Goal: Task Accomplishment & Management: Manage account settings

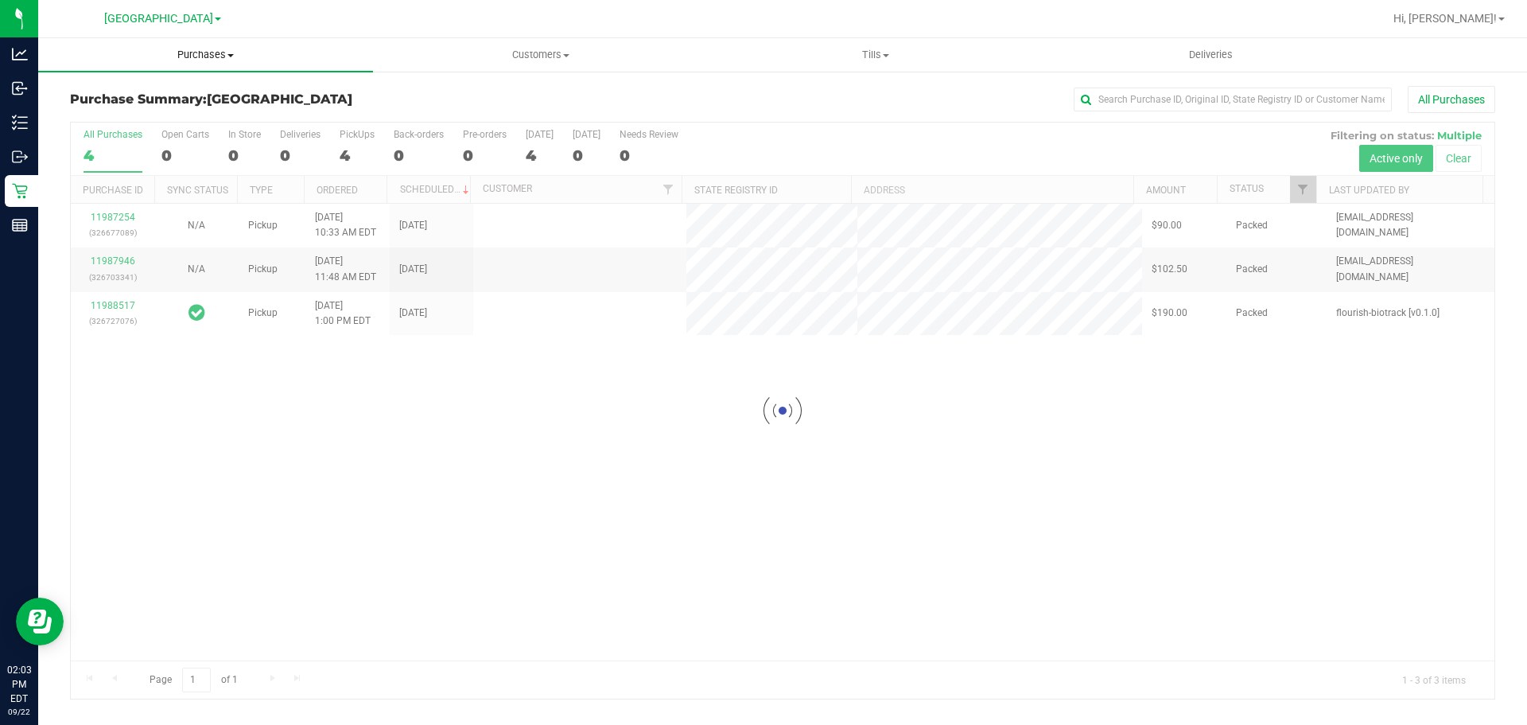
drag, startPoint x: 0, startPoint y: 0, endPoint x: 188, endPoint y: 76, distance: 203.1
click at [207, 50] on span "Purchases" at bounding box center [205, 55] width 335 height 14
click at [163, 119] on li "Fulfillment" at bounding box center [205, 115] width 335 height 19
click at [219, 116] on li "Fulfillment" at bounding box center [205, 115] width 335 height 19
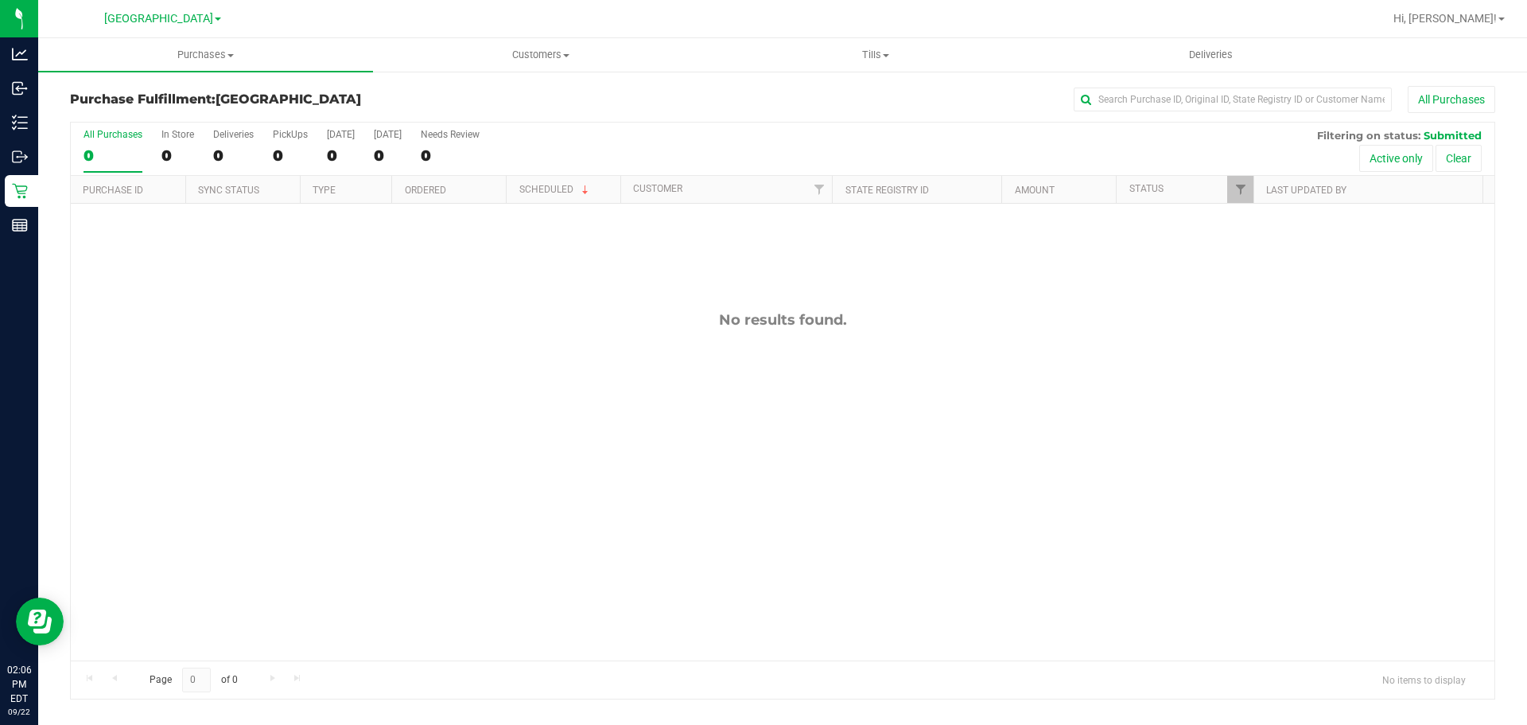
click at [430, 412] on div "No results found." at bounding box center [783, 486] width 1424 height 564
click at [196, 39] on uib-tab-heading "Purchases Summary of purchases Fulfillment All purchases" at bounding box center [205, 54] width 335 height 33
click at [148, 97] on span "Summary of purchases" at bounding box center [119, 96] width 163 height 14
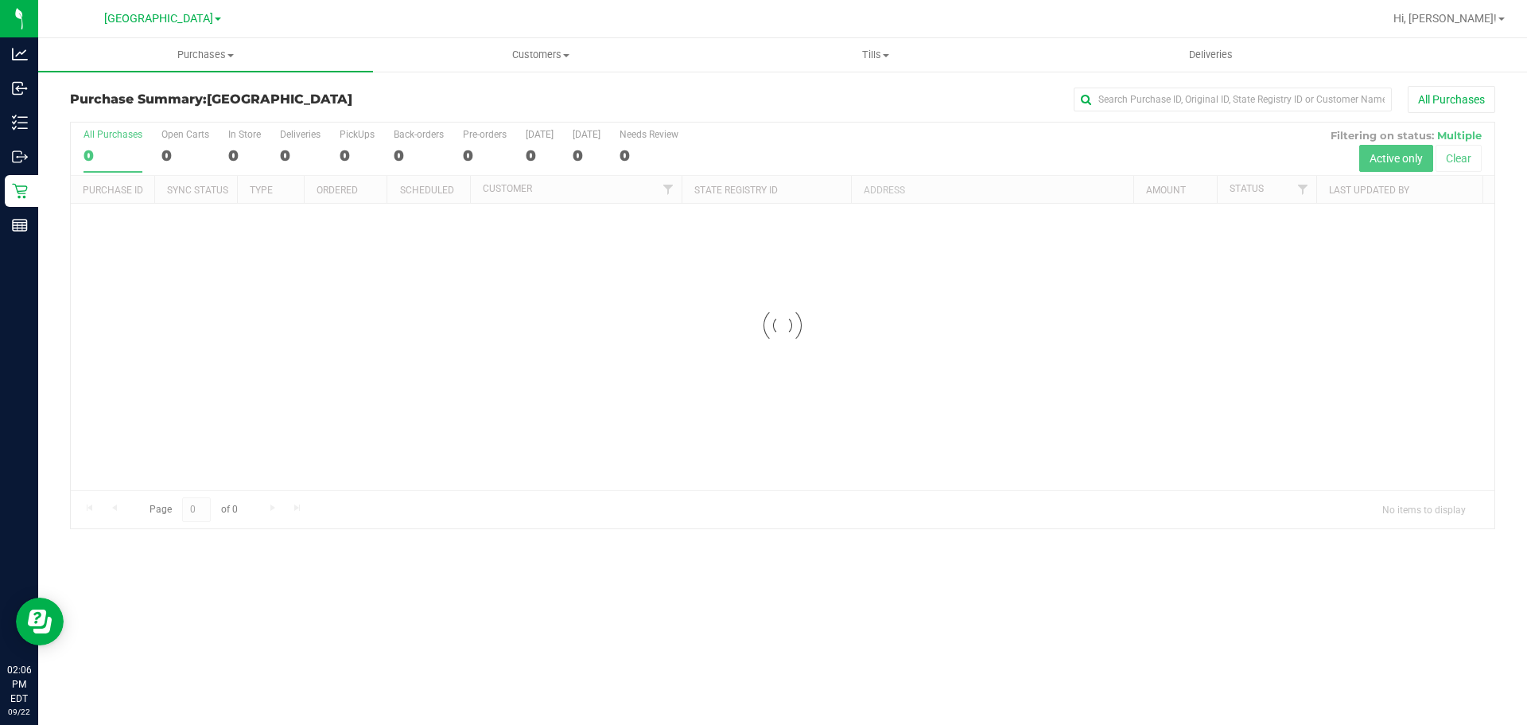
click at [480, 503] on div at bounding box center [783, 325] width 1424 height 406
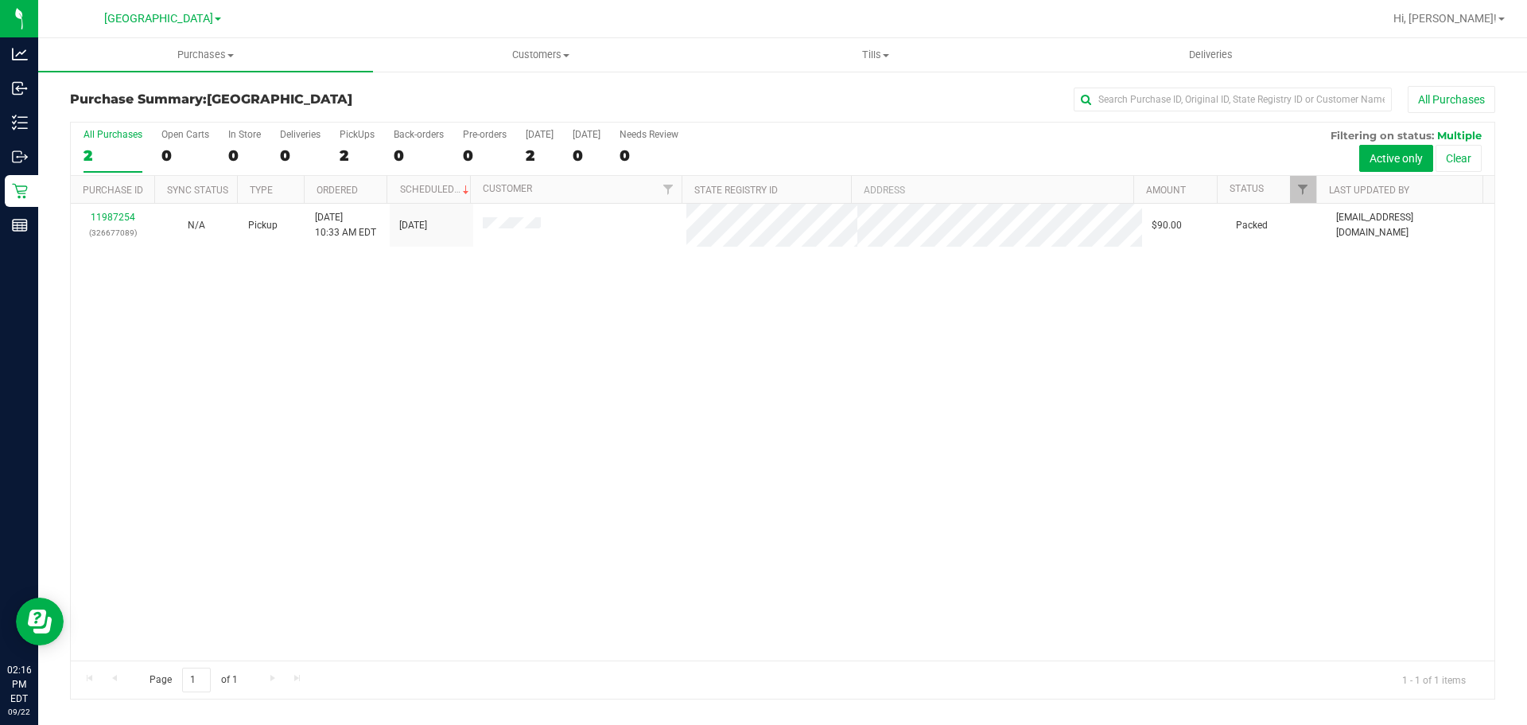
click at [488, 336] on div "11987254 (326677089) N/A Pickup [DATE] 10:33 AM EDT 9/22/2025 $90.00 Packed [EM…" at bounding box center [783, 432] width 1424 height 457
click at [786, 523] on div "11987254 (326677089) N/A Pickup [DATE] 10:33 AM EDT 9/22/2025 $90.00 Packed [EM…" at bounding box center [783, 432] width 1424 height 457
click at [1271, 503] on div "11987254 (326677089) N/A Pickup [DATE] 10:33 AM EDT 9/22/2025 $90.00 Packed [EM…" at bounding box center [783, 432] width 1424 height 457
click at [115, 66] on uib-tab-heading "Purchases Summary of purchases Fulfillment All purchases" at bounding box center [205, 54] width 335 height 33
click at [102, 103] on span "Summary of purchases" at bounding box center [119, 96] width 163 height 14
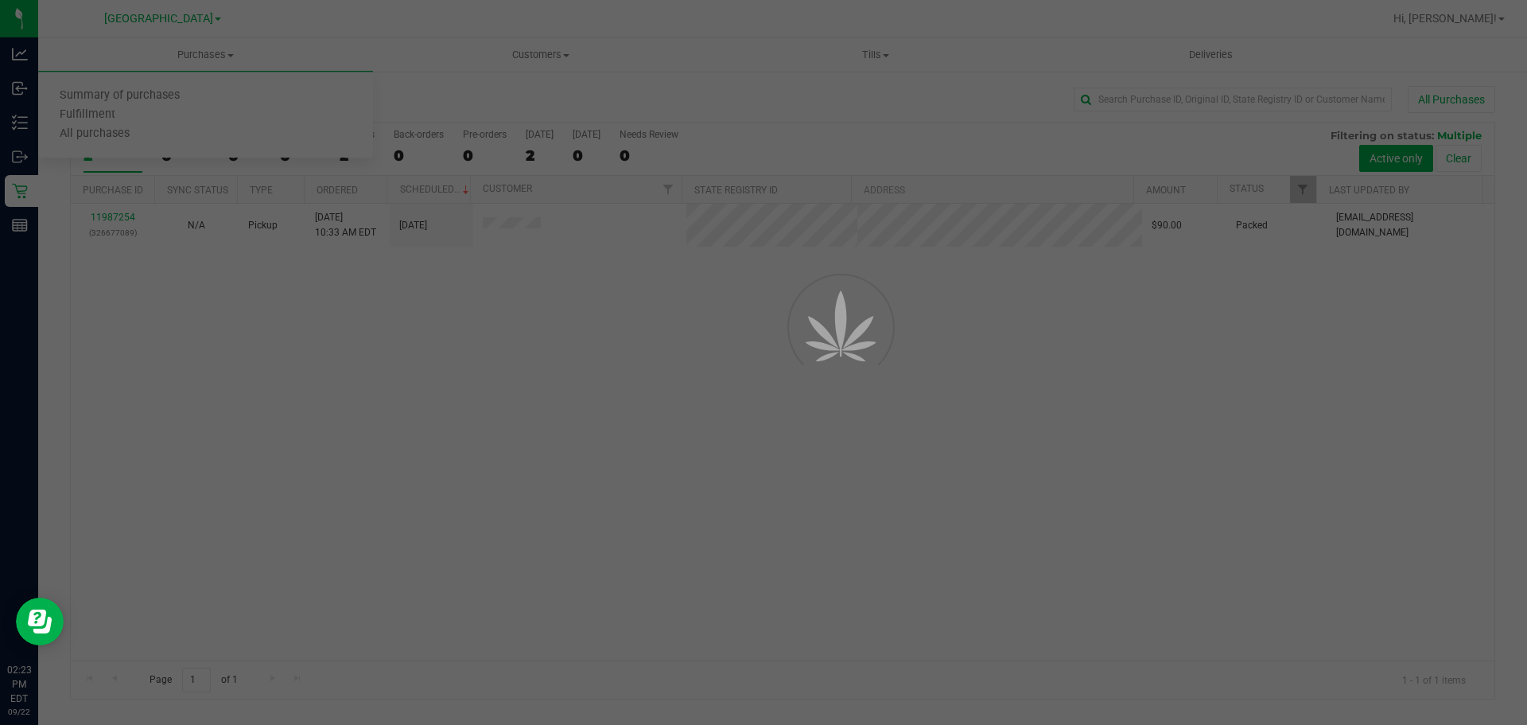
click at [190, 340] on div at bounding box center [763, 362] width 1527 height 725
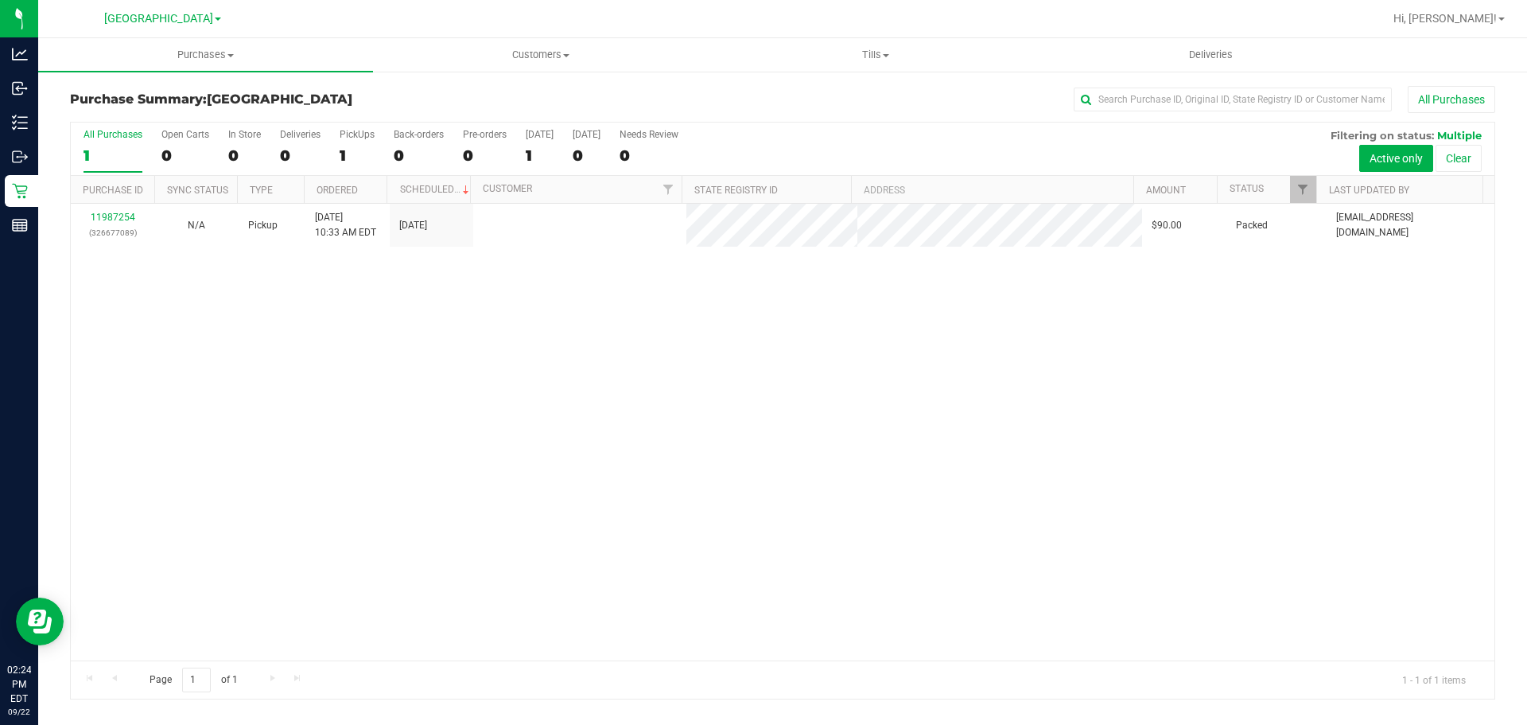
click at [160, 464] on div "11987254 (326677089) N/A Pickup [DATE] 10:33 AM EDT 9/22/2025 $90.00 Packed [EM…" at bounding box center [783, 432] width 1424 height 457
click at [1245, 338] on div "11987254 (326677089) N/A Pickup [DATE] 10:33 AM EDT 9/22/2025 $90.00 Packed [EM…" at bounding box center [783, 432] width 1424 height 457
click at [666, 405] on div "11987254 (326677089) N/A Pickup [DATE] 10:33 AM EDT 9/22/2025 $90.00 Packed [EM…" at bounding box center [783, 432] width 1424 height 457
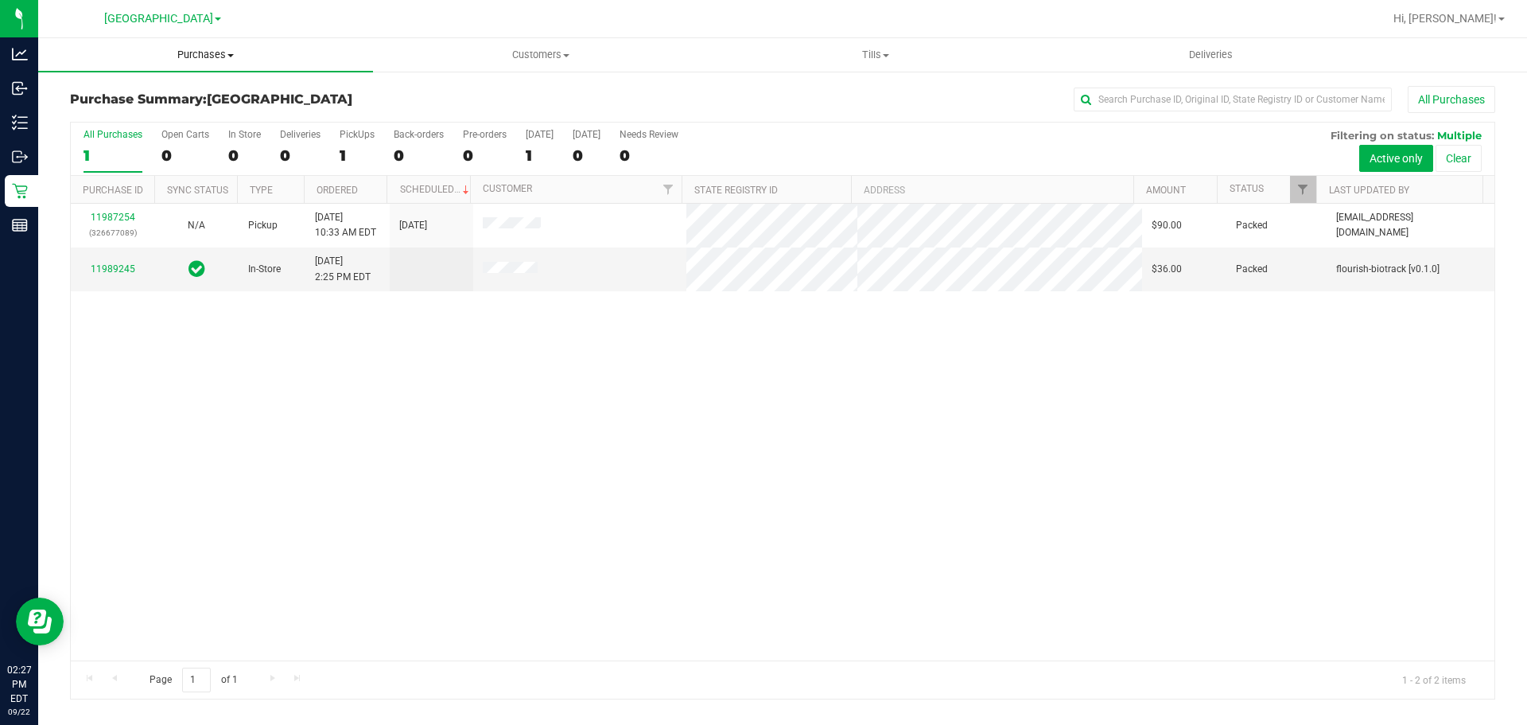
click at [126, 65] on uib-tab-heading "Purchases Summary of purchases Fulfillment All purchases" at bounding box center [205, 54] width 335 height 33
click at [99, 96] on span "Summary of purchases" at bounding box center [119, 96] width 163 height 14
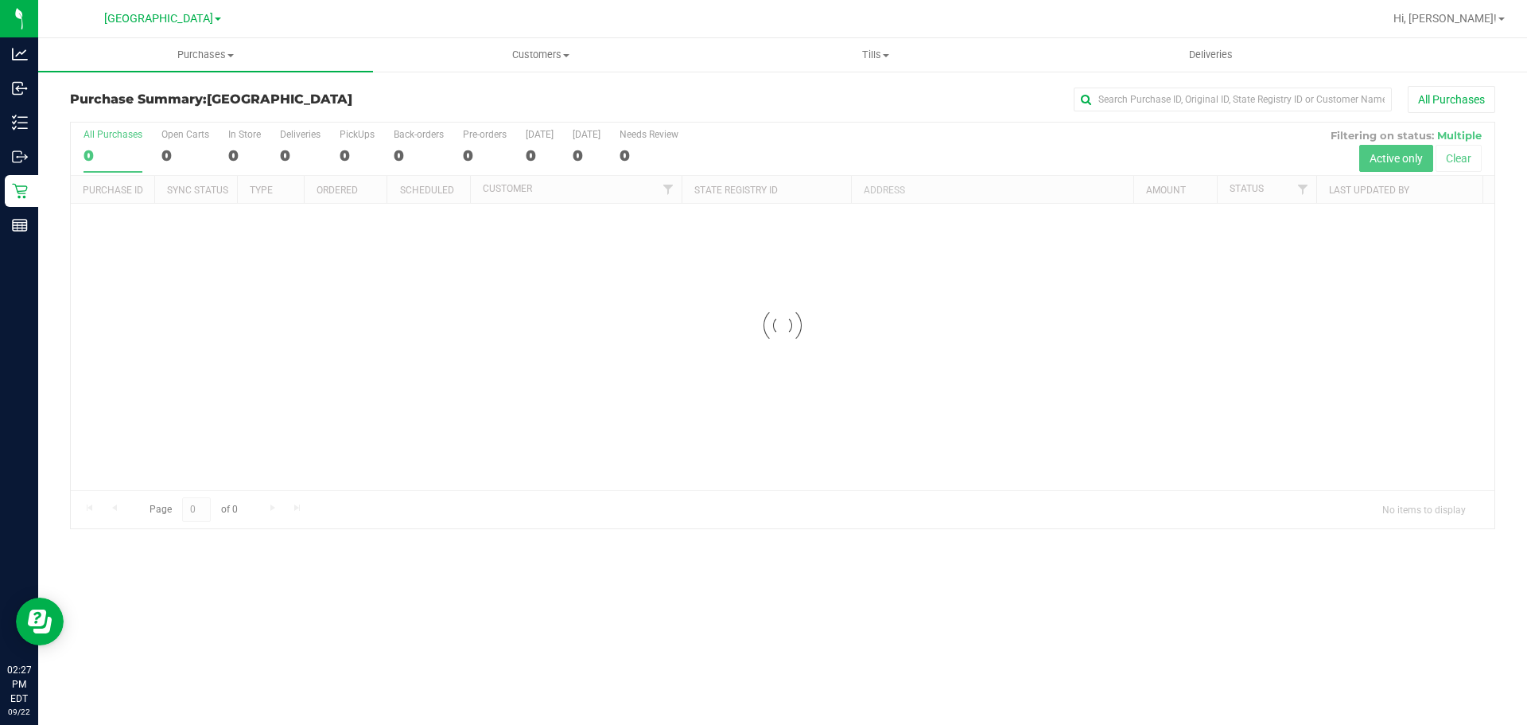
click at [406, 104] on h3 "Purchase Summary: [GEOGRAPHIC_DATA]" at bounding box center [307, 99] width 475 height 14
click at [402, 105] on h3 "Purchase Summary: [GEOGRAPHIC_DATA]" at bounding box center [307, 99] width 475 height 14
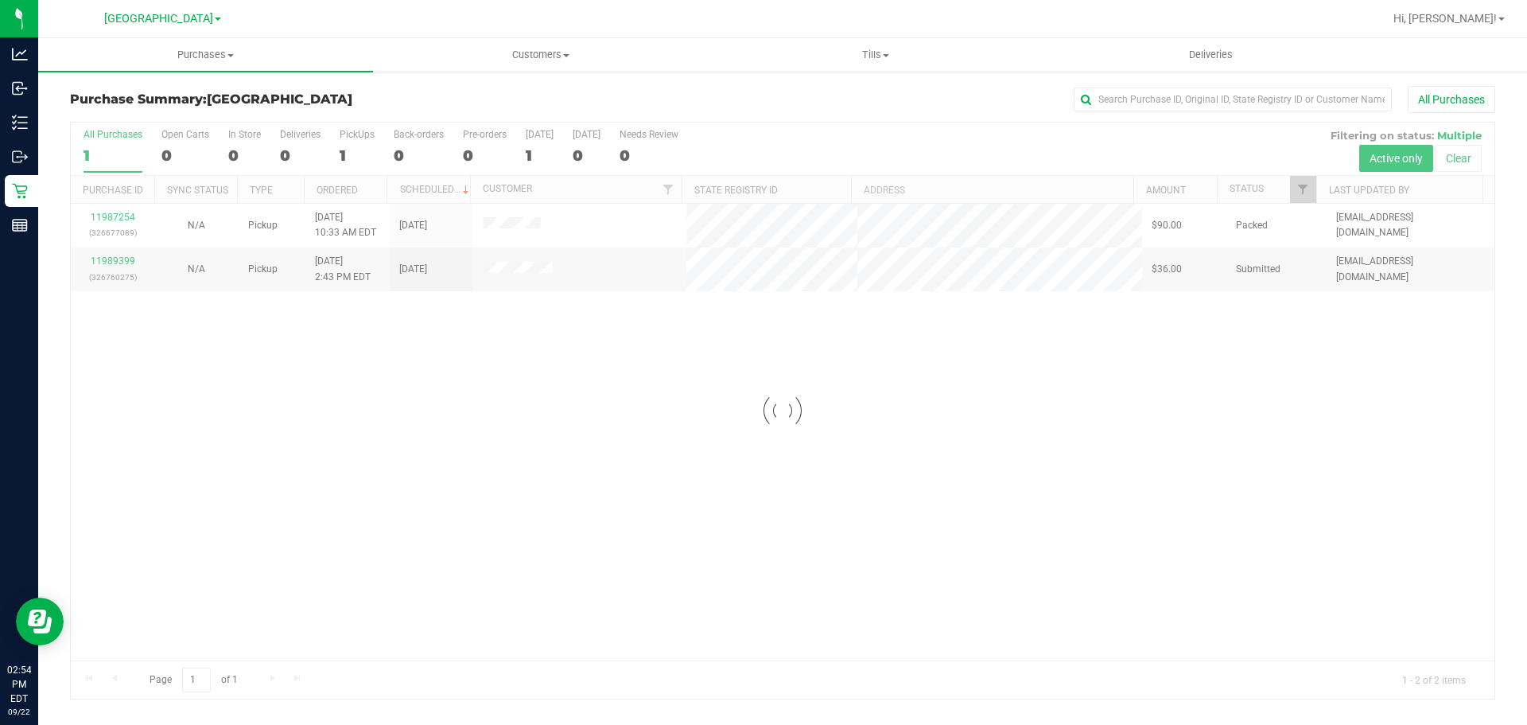
click at [117, 258] on div at bounding box center [783, 410] width 1424 height 576
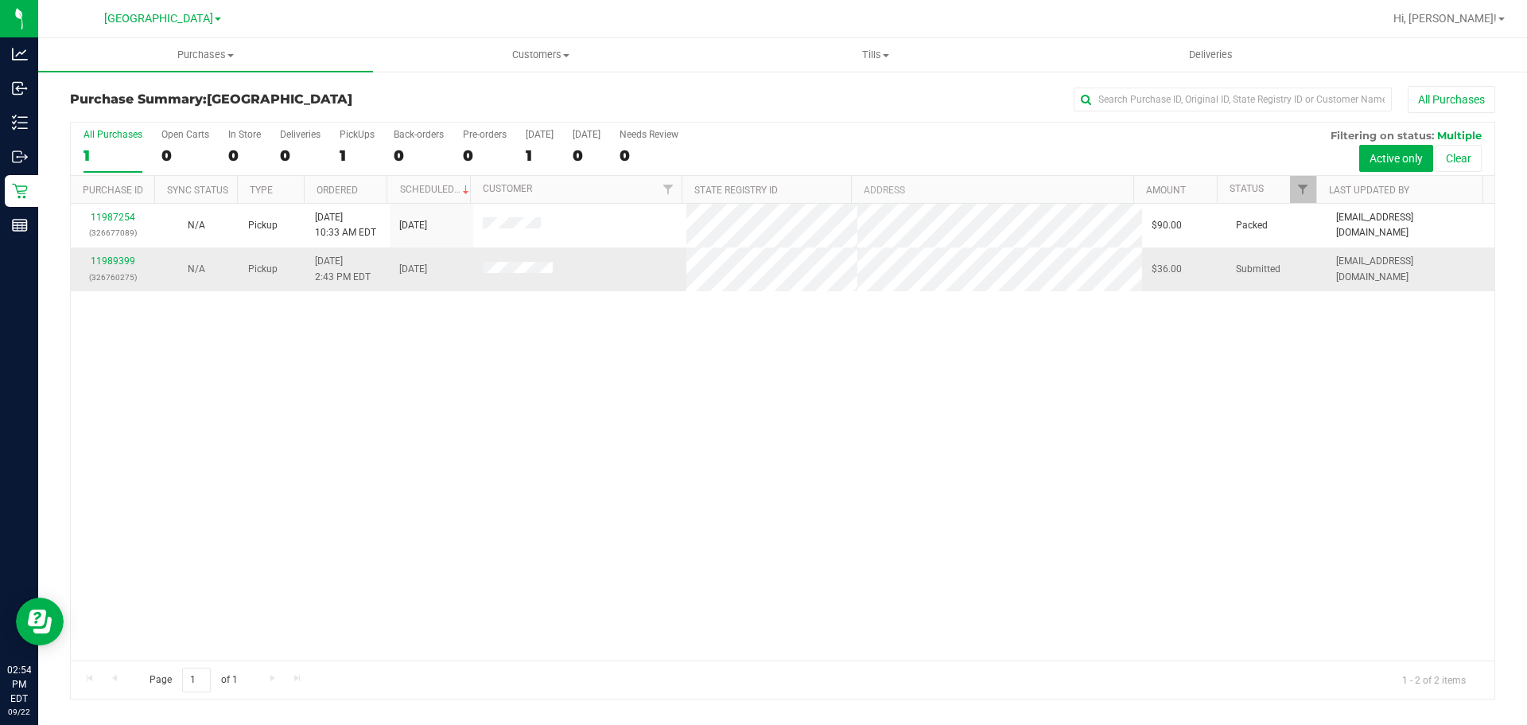
click at [134, 251] on td "11989399 (326760275)" at bounding box center [113, 268] width 84 height 43
click at [110, 261] on link "11989399" at bounding box center [113, 260] width 45 height 11
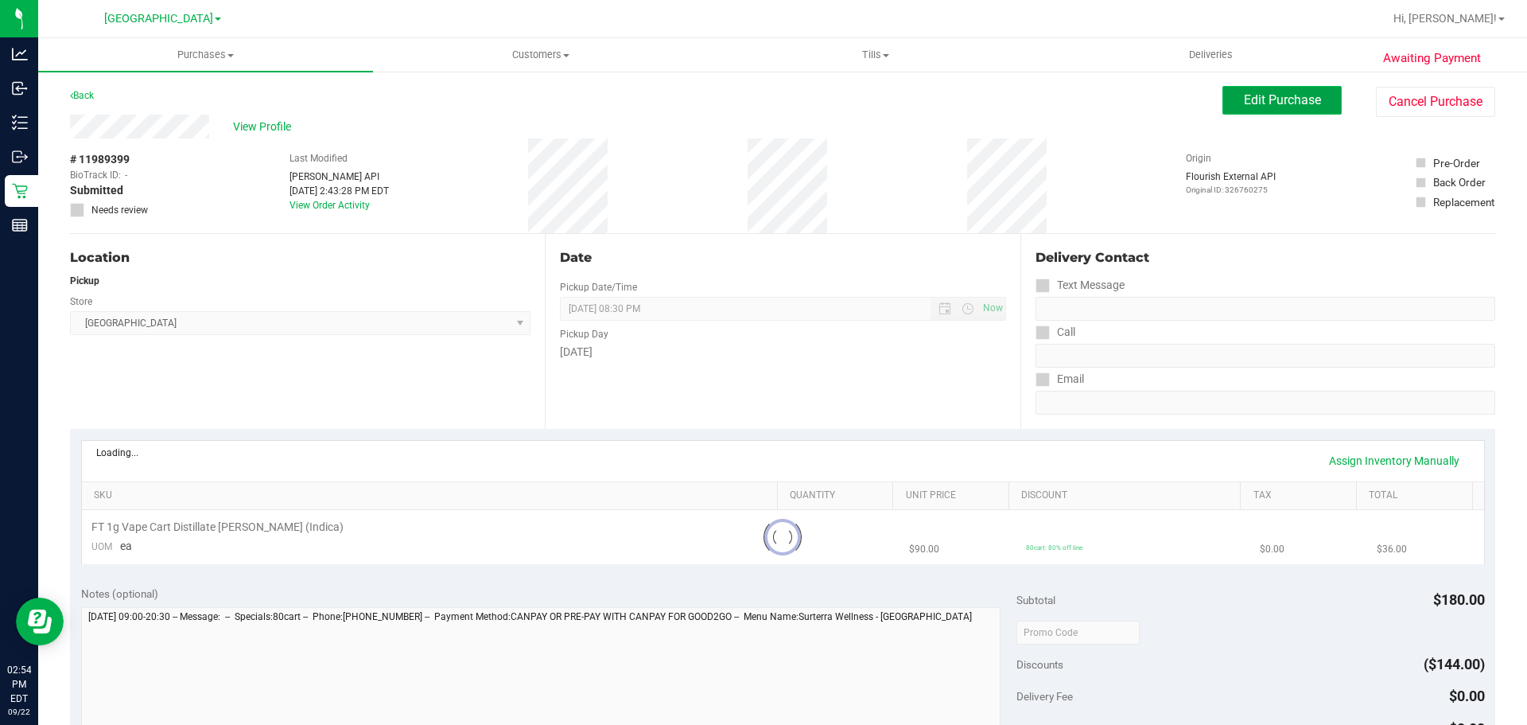
click at [1315, 97] on button "Edit Purchase" at bounding box center [1281, 100] width 119 height 29
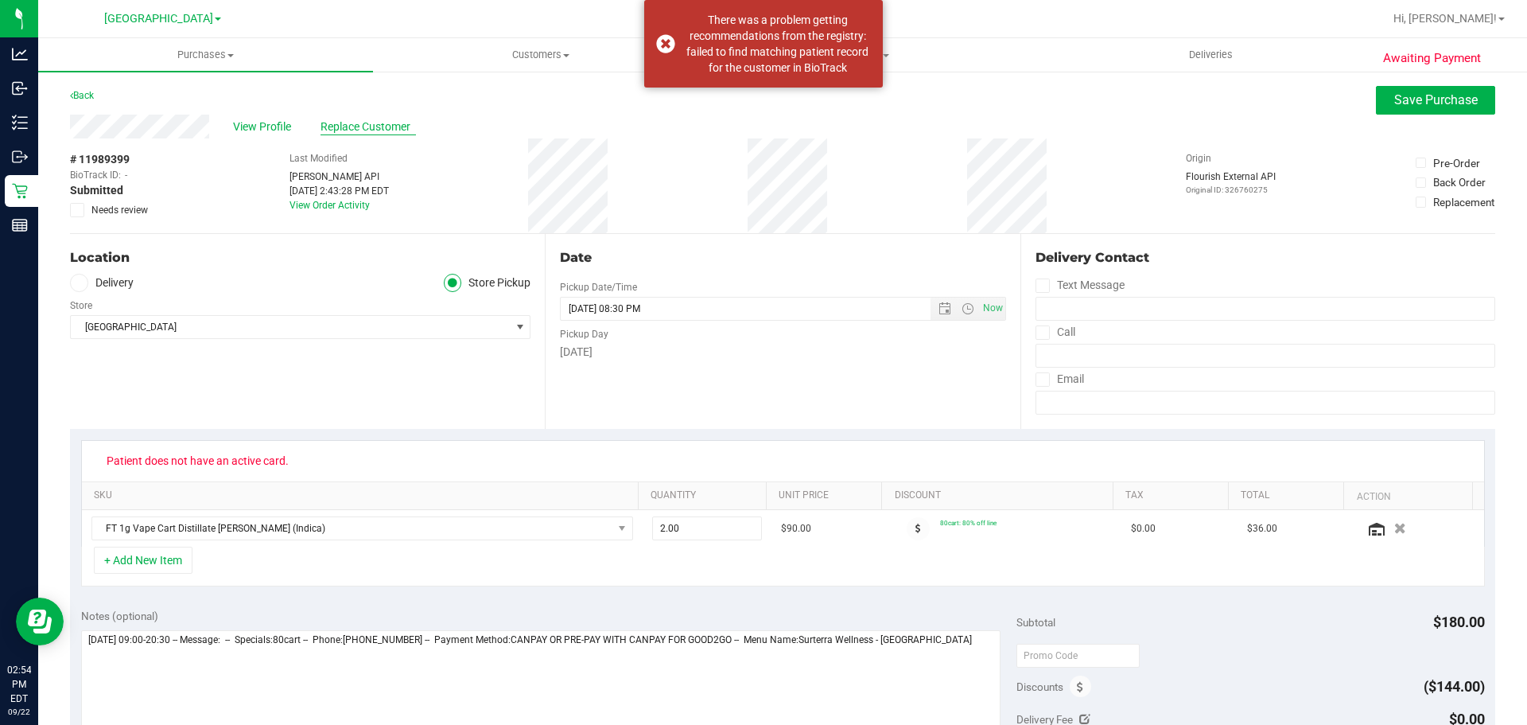
click at [370, 119] on span "Replace Customer" at bounding box center [368, 127] width 95 height 17
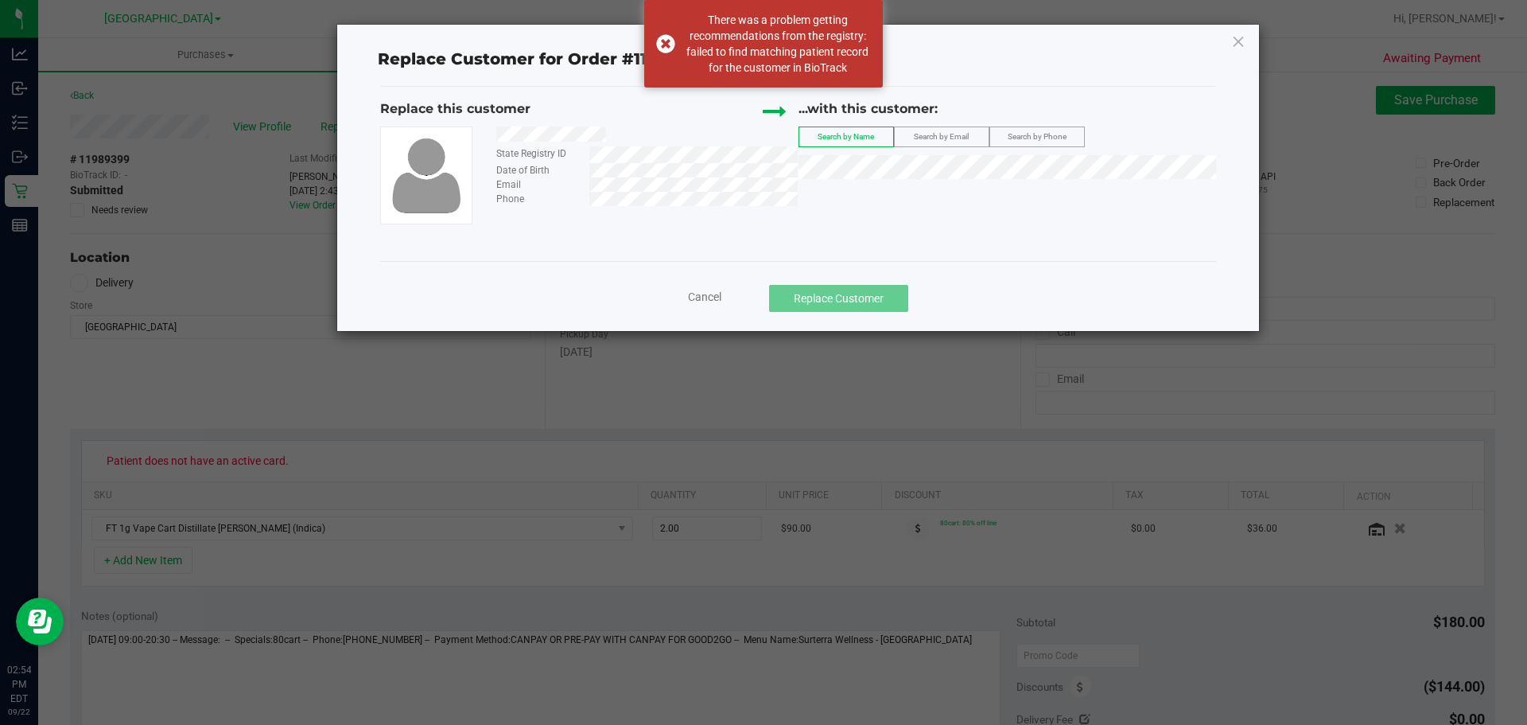
click at [739, 229] on div "Replace this customer State Registry ID Date of Birth Email Phone ...with this …" at bounding box center [798, 174] width 836 height 174
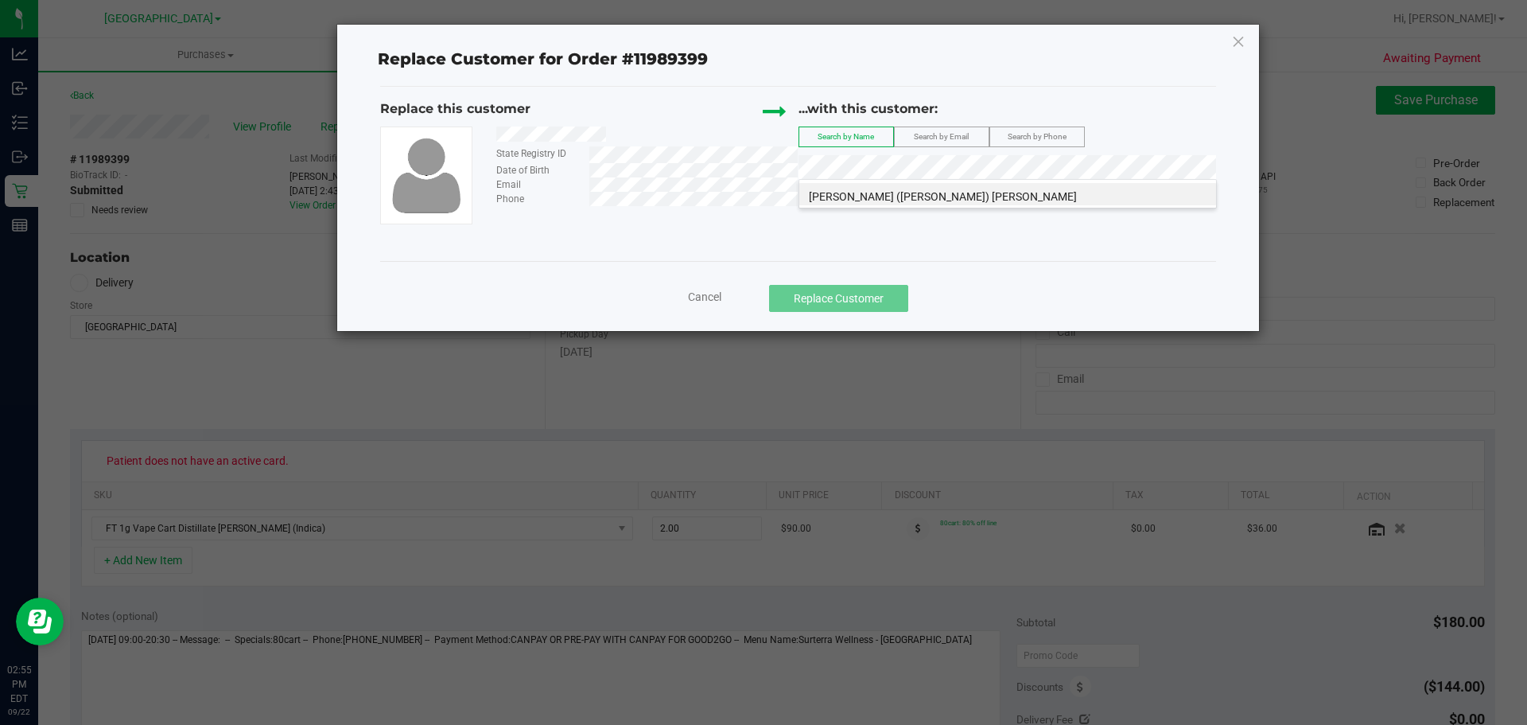
click at [892, 191] on span "[PERSON_NAME] ([PERSON_NAME]) [PERSON_NAME]" at bounding box center [943, 196] width 268 height 13
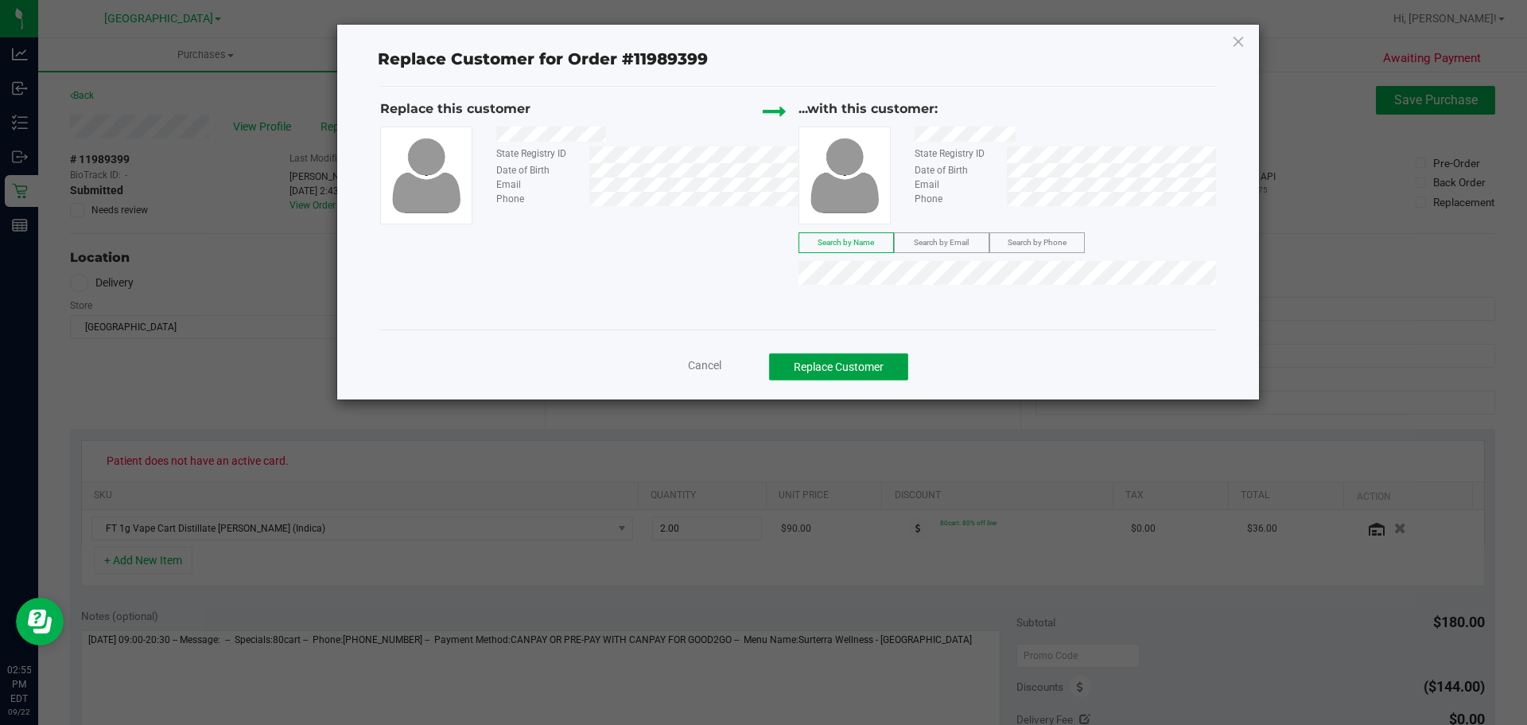
click at [866, 363] on button "Replace Customer" at bounding box center [838, 366] width 139 height 27
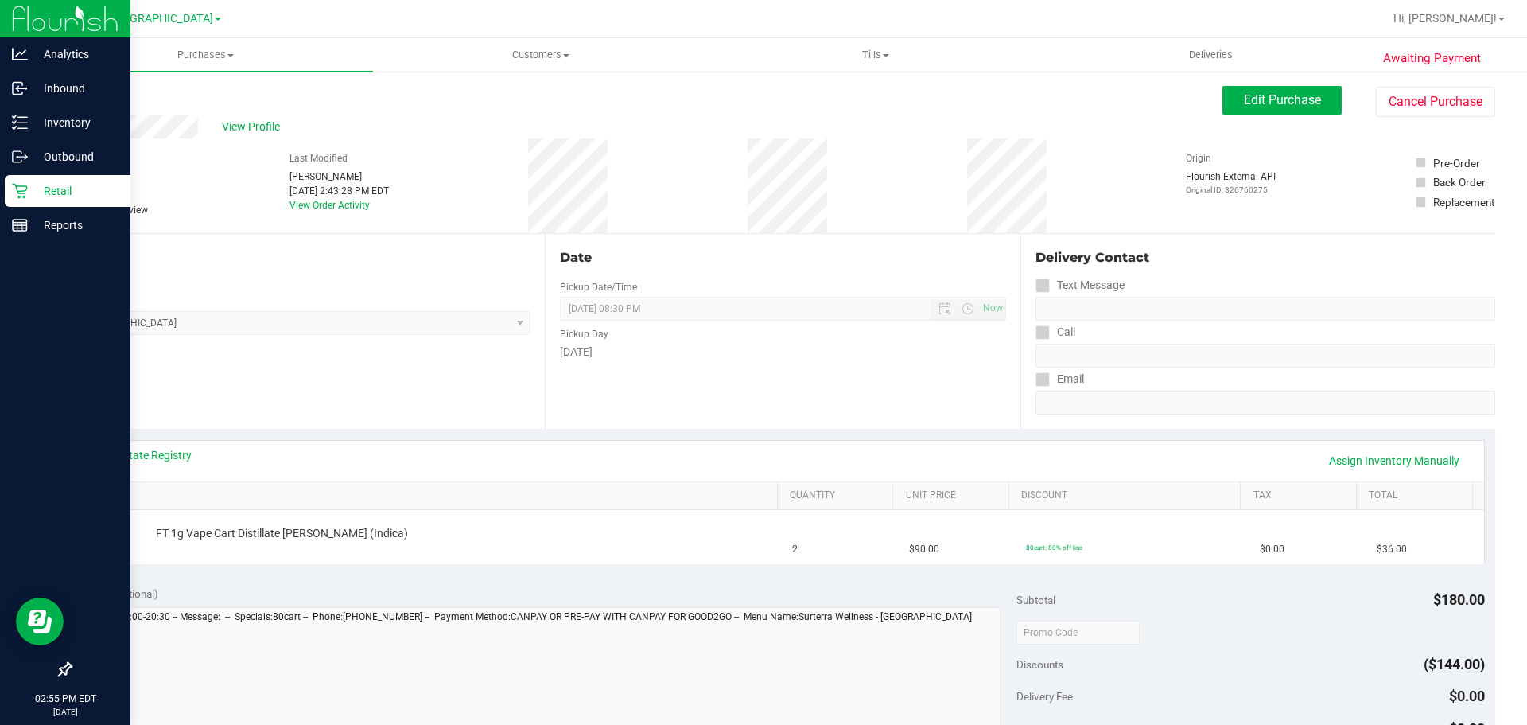
click at [43, 204] on div "Retail" at bounding box center [68, 191] width 126 height 32
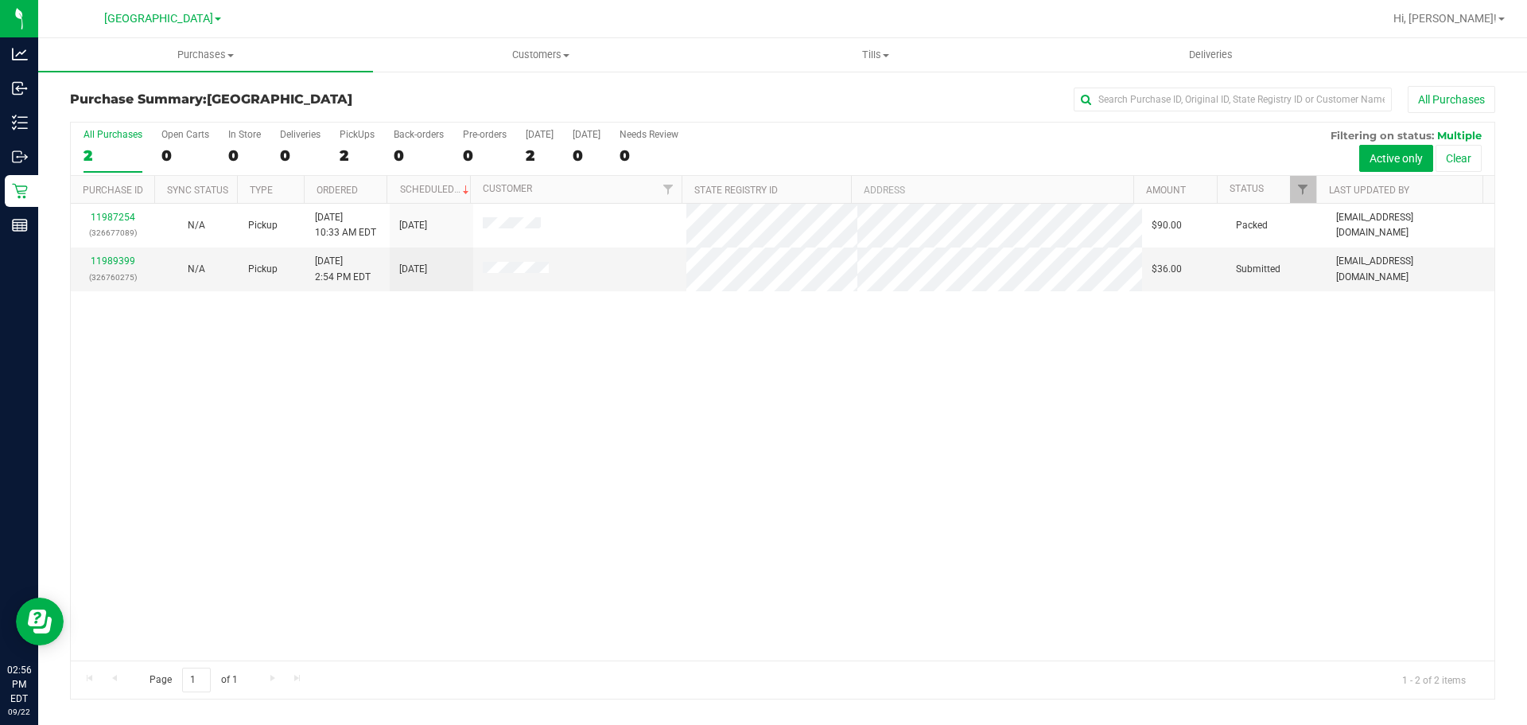
click at [1242, 363] on div "11987254 (326677089) N/A Pickup [DATE] 10:33 AM EDT 9/22/2025 $90.00 Packed [EM…" at bounding box center [783, 432] width 1424 height 457
click at [231, 55] on span at bounding box center [230, 55] width 6 height 3
click at [243, 90] on li "Summary of purchases" at bounding box center [205, 96] width 335 height 19
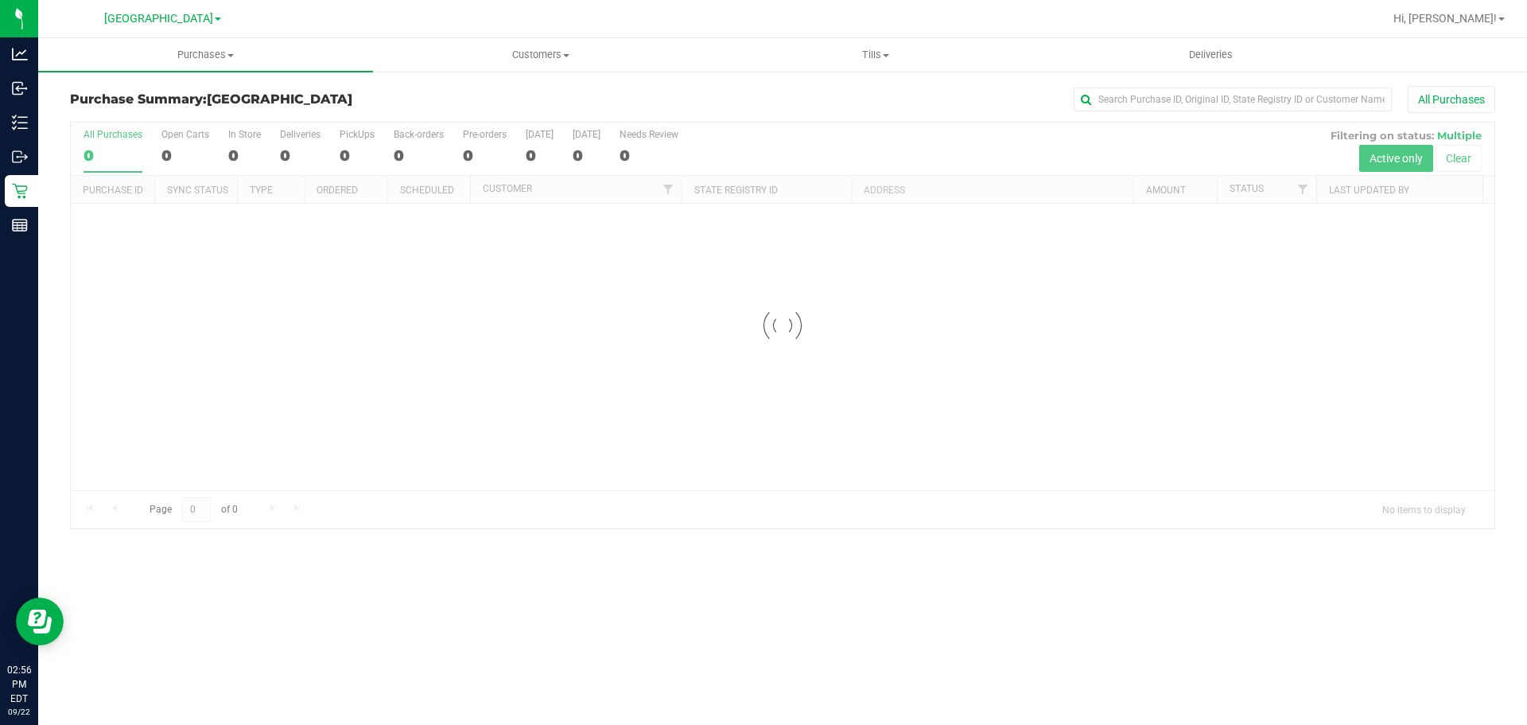
click at [1229, 393] on div at bounding box center [783, 325] width 1424 height 406
